Goal: Information Seeking & Learning: Find specific fact

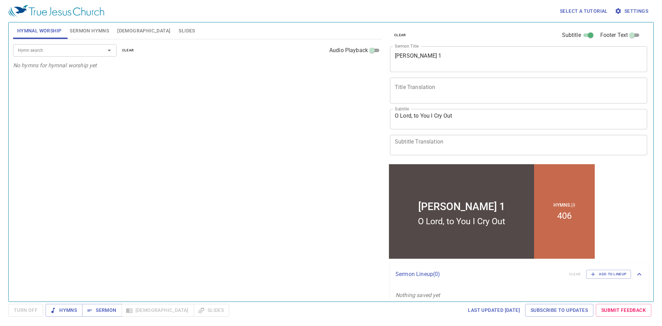
click at [80, 34] on span "Sermon Hymns" at bounding box center [89, 31] width 39 height 9
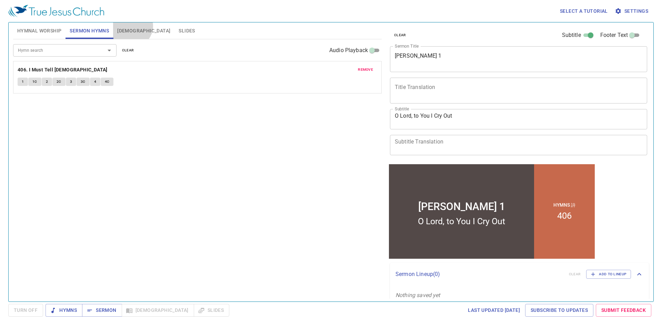
click at [131, 26] on button "[DEMOGRAPHIC_DATA]" at bounding box center [143, 30] width 61 height 17
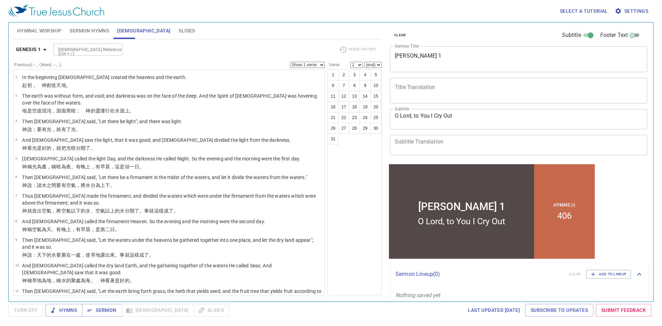
click at [76, 52] on input "[DEMOGRAPHIC_DATA] Reference (Ctrl + /)" at bounding box center [82, 50] width 53 height 8
type input "[PERSON_NAME] 3:16"
select select "16"
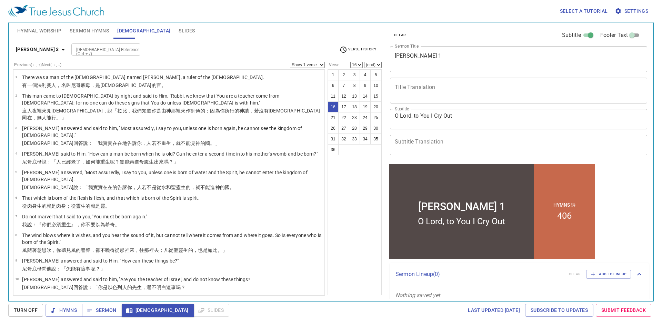
scroll to position [196, 0]
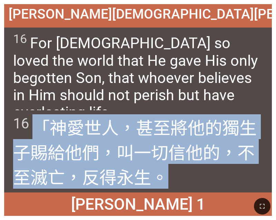
drag, startPoint x: 163, startPoint y: 178, endPoint x: 40, endPoint y: 129, distance: 132.4
click at [39, 128] on span "16 「 神 愛 世人 ，甚至 將他的 獨生 子 賜給 他們，叫 一切 信 他的 ，不 至 滅亡 ，反 得 永 生 。" at bounding box center [138, 151] width 250 height 74
copy span "「 神 愛 世人 ，甚至 將他的 獨生 子 賜給 他們，叫 一切 信 他的 ，不 至 滅亡 ，反 得 永 生 。"
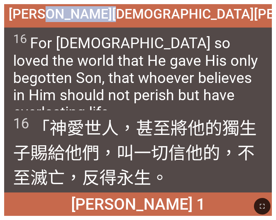
drag, startPoint x: 199, startPoint y: 18, endPoint x: 111, endPoint y: 20, distance: 87.6
click at [111, 20] on div "[PERSON_NAME][DEMOGRAPHIC_DATA][PERSON_NAME] 3:16" at bounding box center [138, 15] width 268 height 23
copy span "[PERSON_NAME][DEMOGRAPHIC_DATA] 3:16"
